Goal: Information Seeking & Learning: Learn about a topic

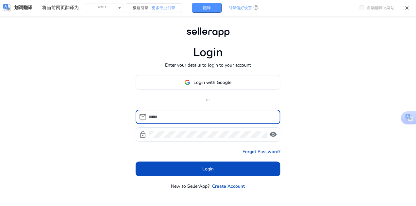
click at [220, 78] on span at bounding box center [208, 83] width 144 height 16
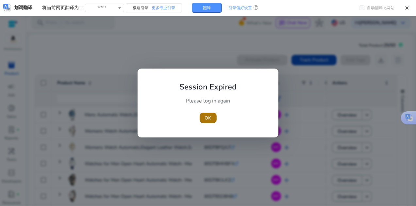
click at [211, 119] on button "OK" at bounding box center [208, 118] width 17 height 10
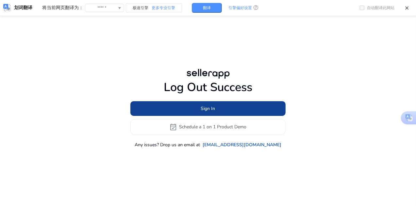
click at [256, 103] on span at bounding box center [207, 109] width 155 height 16
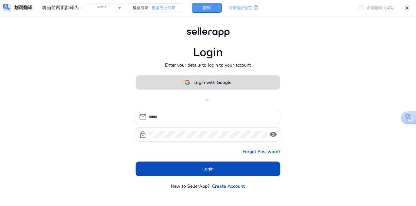
click at [241, 87] on span at bounding box center [208, 83] width 144 height 16
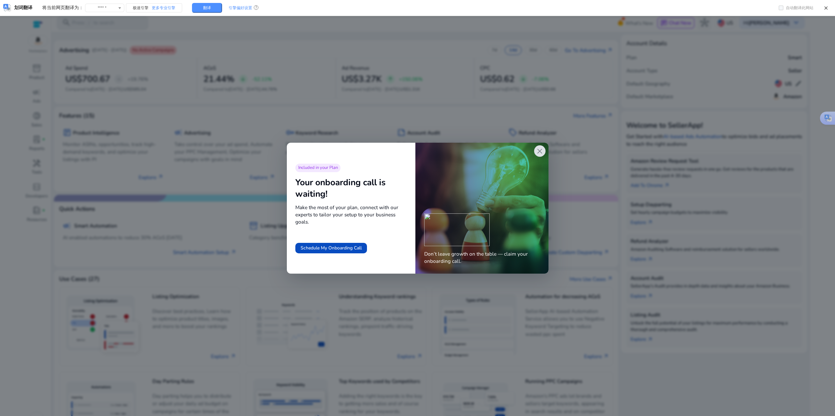
drag, startPoint x: 541, startPoint y: 151, endPoint x: 432, endPoint y: 100, distance: 120.5
click at [418, 151] on span "close" at bounding box center [539, 151] width 9 height 9
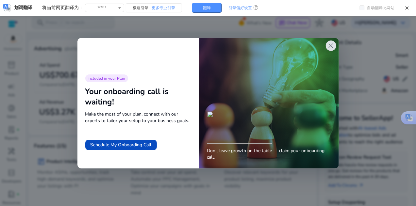
click at [334, 43] on span "close" at bounding box center [331, 46] width 8 height 8
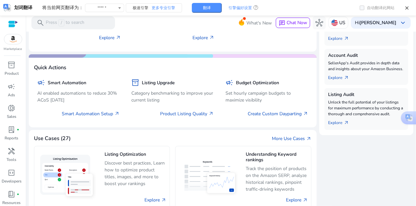
scroll to position [164, 0]
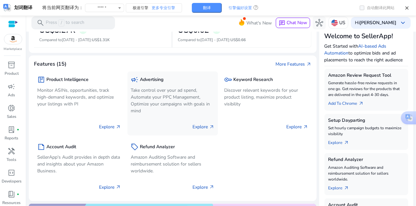
scroll to position [98, 0]
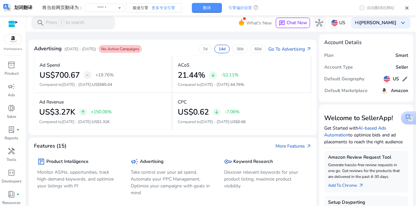
scroll to position [98, 0]
click at [9, 62] on span "inventory_2" at bounding box center [12, 65] width 8 height 8
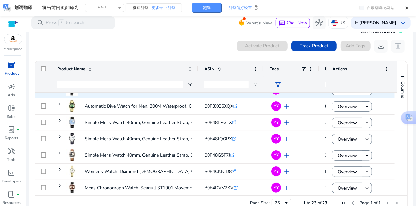
scroll to position [210, 0]
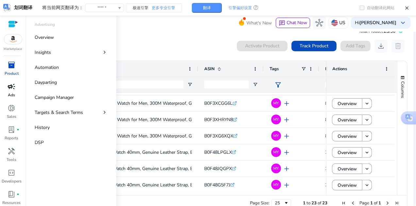
click at [8, 88] on span "campaign" at bounding box center [12, 87] width 8 height 8
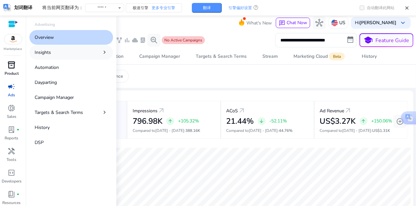
click at [55, 48] on link "Insights chevron_right" at bounding box center [71, 52] width 84 height 15
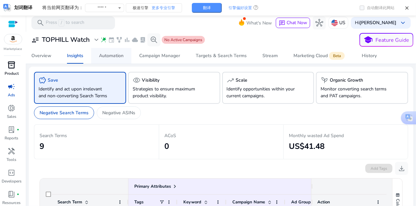
click at [117, 57] on div "Automation" at bounding box center [111, 56] width 25 height 5
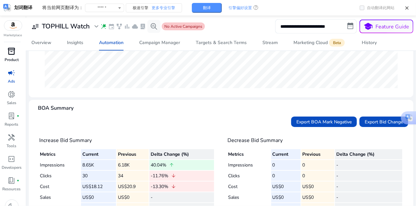
scroll to position [192, 0]
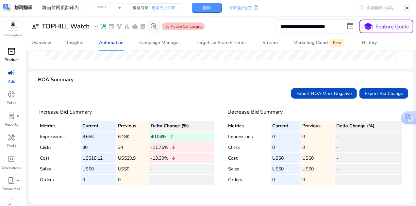
click at [9, 52] on span "inventory_2" at bounding box center [12, 51] width 8 height 8
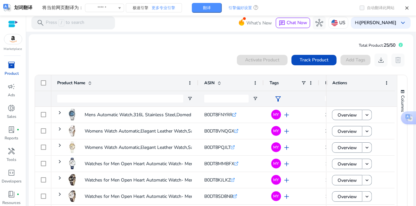
click at [169, 64] on div "0 products selected Activate Product Track Product Add Tags download delete" at bounding box center [221, 60] width 374 height 13
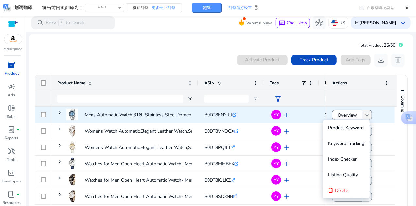
click at [366, 115] on mat-icon "keyboard_arrow_down" at bounding box center [367, 115] width 6 height 6
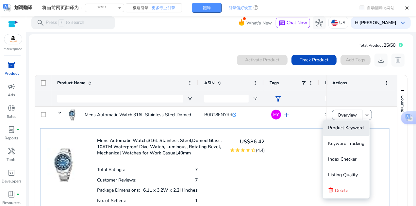
click at [353, 128] on span "Product Keyword" at bounding box center [346, 128] width 36 height 6
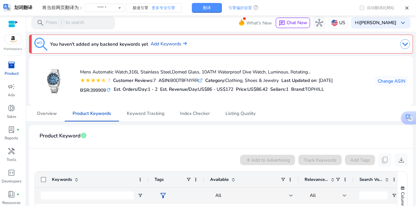
scroll to position [111, 0]
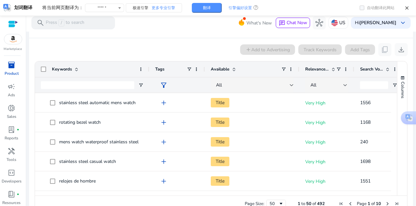
click at [148, 82] on div "Keywords Tags Available Relevance Score" at bounding box center [246, 76] width 423 height 31
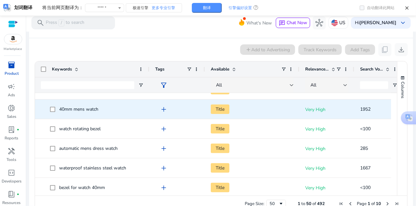
scroll to position [0, 0]
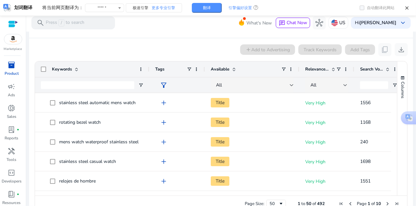
drag, startPoint x: 270, startPoint y: 26, endPoint x: 228, endPoint y: 32, distance: 42.0
click at [228, 32] on div at bounding box center [221, 32] width 390 height 1
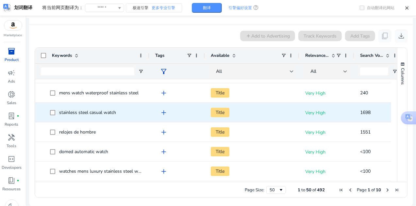
scroll to position [65, 0]
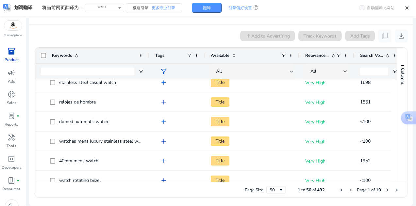
click at [387, 57] on span at bounding box center [387, 55] width 5 height 5
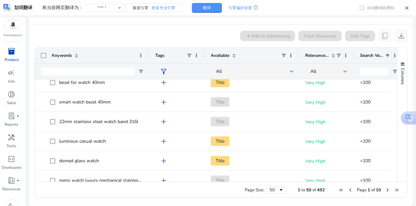
click at [388, 55] on span at bounding box center [387, 55] width 5 height 5
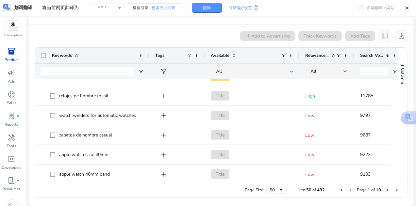
scroll to position [0, 0]
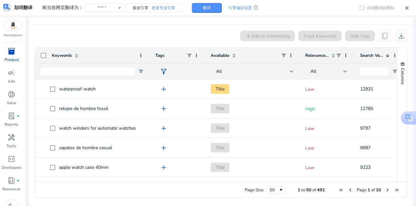
click at [353, 53] on div at bounding box center [354, 56] width 3 height 16
click at [300, 52] on div "Relevance Score" at bounding box center [327, 56] width 55 height 16
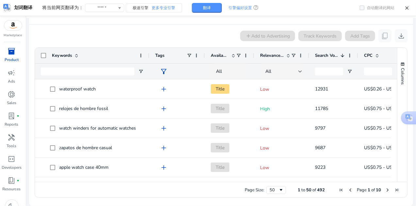
drag, startPoint x: 298, startPoint y: 52, endPoint x: 252, endPoint y: 47, distance: 45.4
click at [252, 47] on div "Drag here to set row groups Drag here to set column labels Keywords Tags Availa…" at bounding box center [221, 122] width 373 height 151
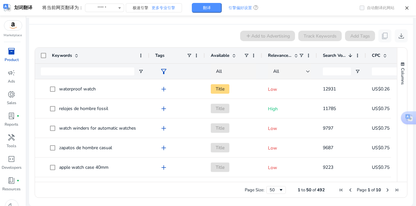
drag, startPoint x: 253, startPoint y: 51, endPoint x: 261, endPoint y: 52, distance: 8.0
click at [261, 52] on div at bounding box center [262, 56] width 3 height 16
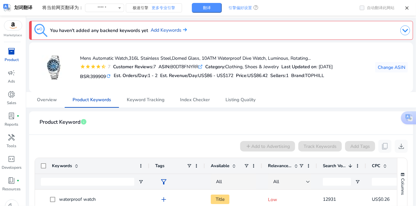
scroll to position [28, 0]
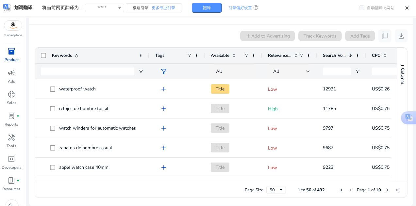
scroll to position [28, 0]
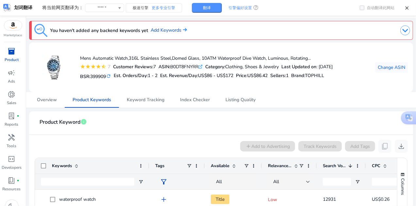
scroll to position [28, 0]
